Goal: Download file/media

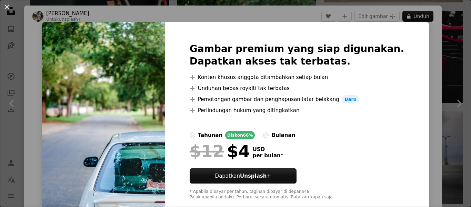
scroll to position [14, 0]
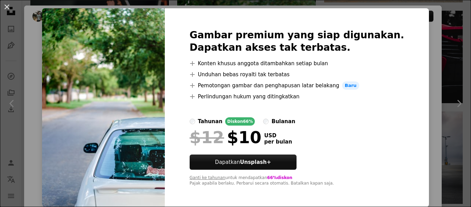
click at [214, 123] on div "tahunan" at bounding box center [210, 121] width 24 height 8
click at [456, 19] on div "An X shape Gambar premium yang siap digunakan. Dapatkan akses tak terbatas. A p…" at bounding box center [235, 103] width 471 height 207
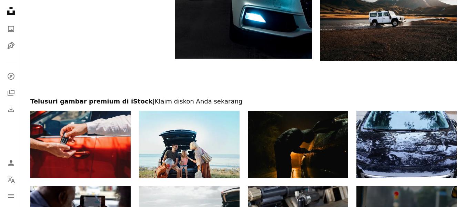
scroll to position [965, 0]
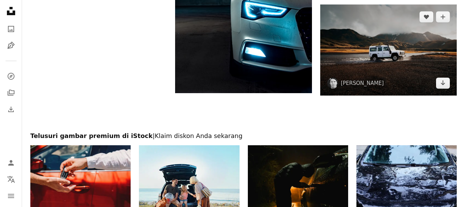
click at [377, 46] on img at bounding box center [388, 49] width 136 height 91
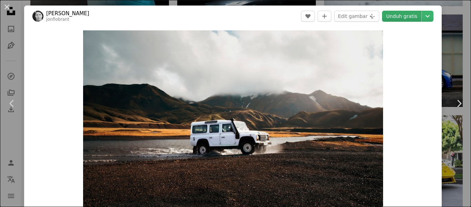
click at [398, 16] on link "Unduh gratis" at bounding box center [401, 16] width 39 height 11
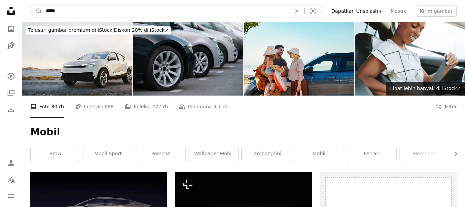
drag, startPoint x: 67, startPoint y: 9, endPoint x: 19, endPoint y: 19, distance: 49.0
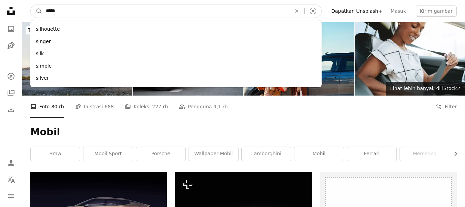
type input "*****"
click at [31, 4] on button "A magnifying glass" at bounding box center [37, 10] width 12 height 13
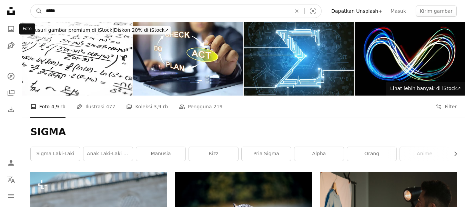
drag, startPoint x: 75, startPoint y: 14, endPoint x: 98, endPoint y: 12, distance: 22.5
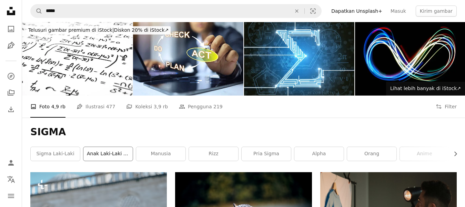
click at [105, 155] on link "anak laki-laki sigma" at bounding box center [107, 154] width 49 height 14
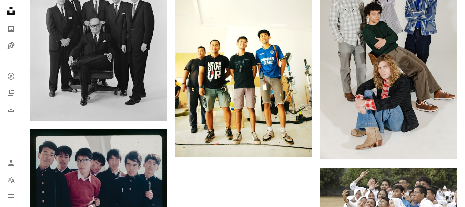
scroll to position [861, 0]
